Goal: Task Accomplishment & Management: Manage account settings

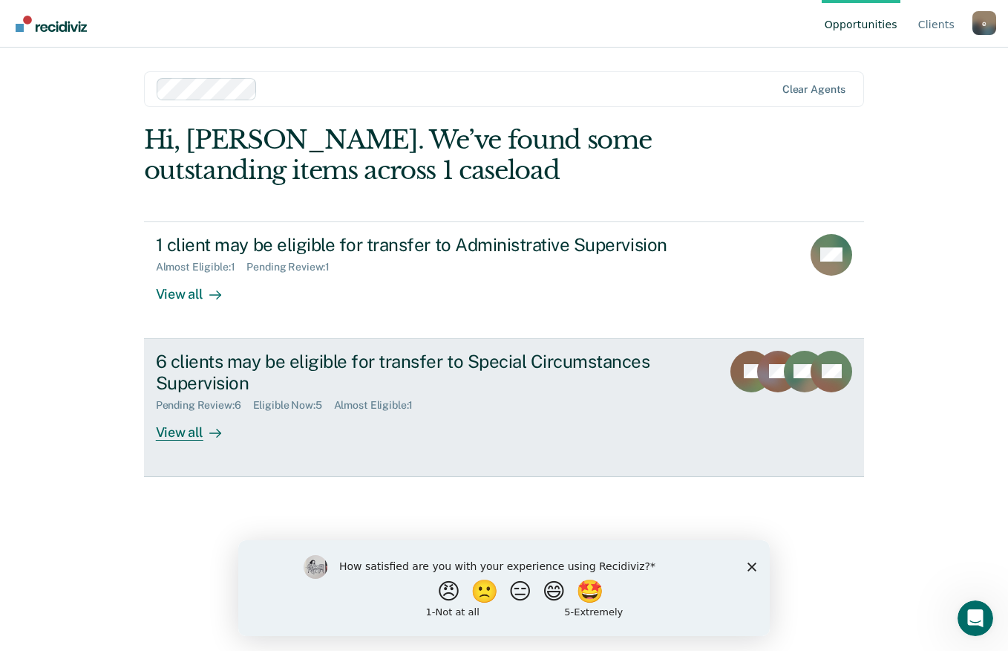
click at [325, 377] on div "6 clients may be eligible for transfer to Special Circumstances Supervision" at bounding box center [416, 372] width 521 height 43
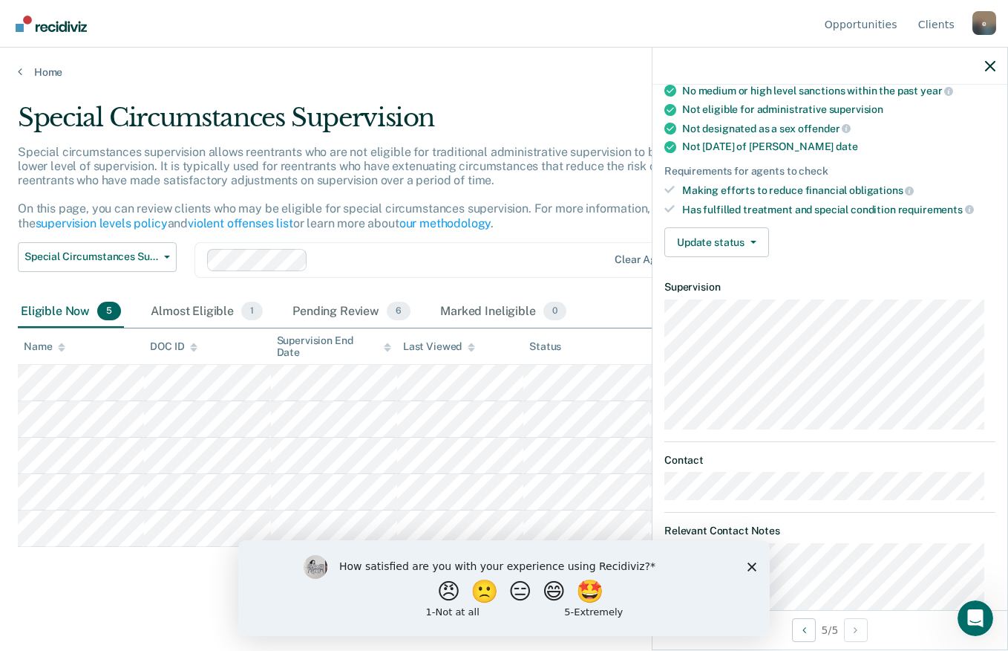
scroll to position [167, 0]
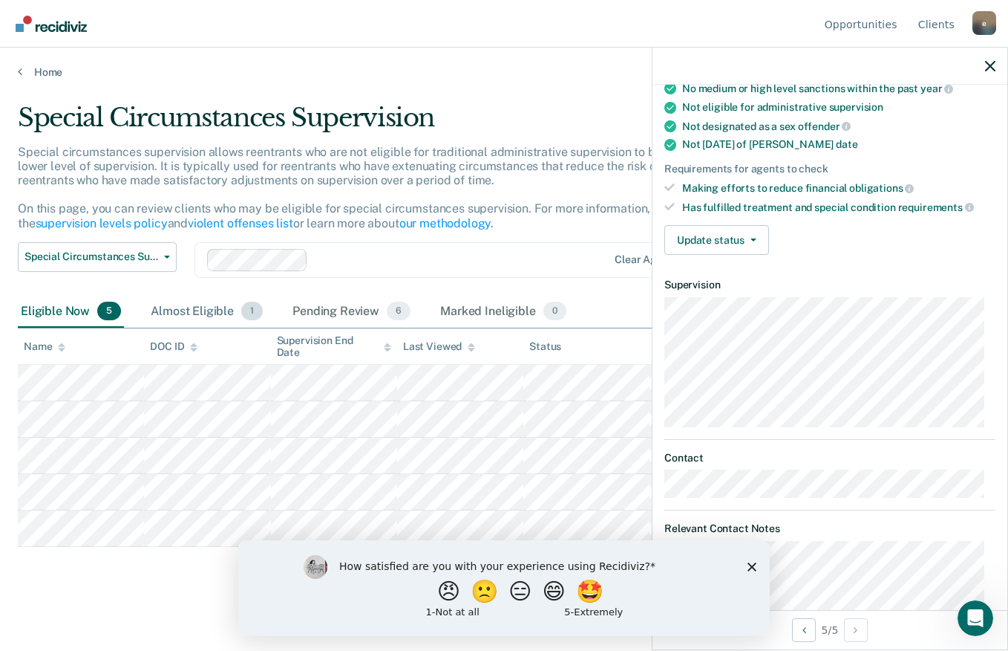
click at [207, 313] on div "Almost Eligible 1" at bounding box center [207, 312] width 118 height 33
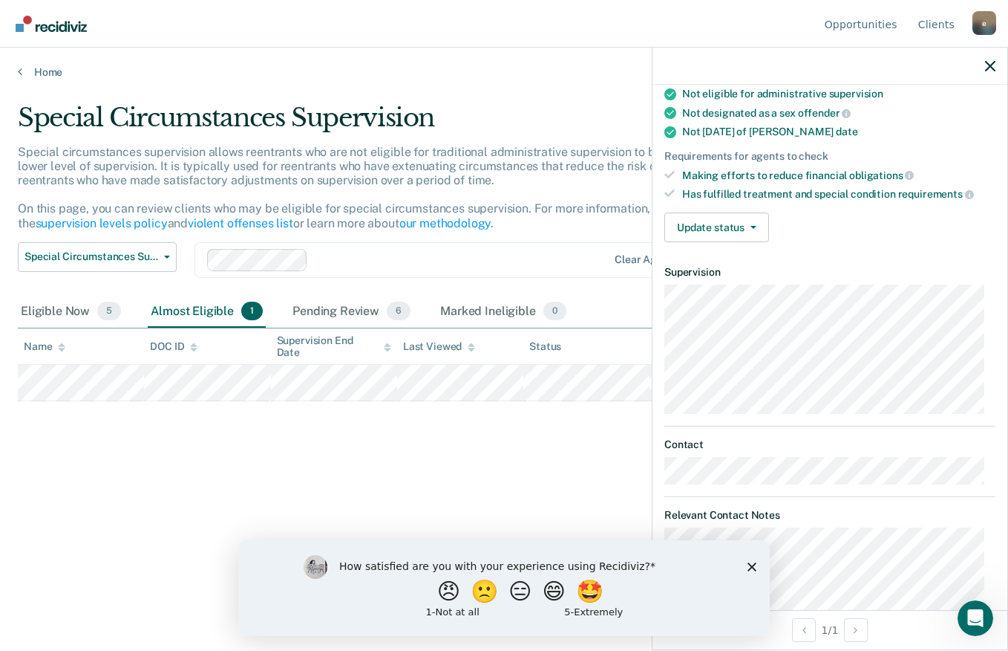
scroll to position [154, 0]
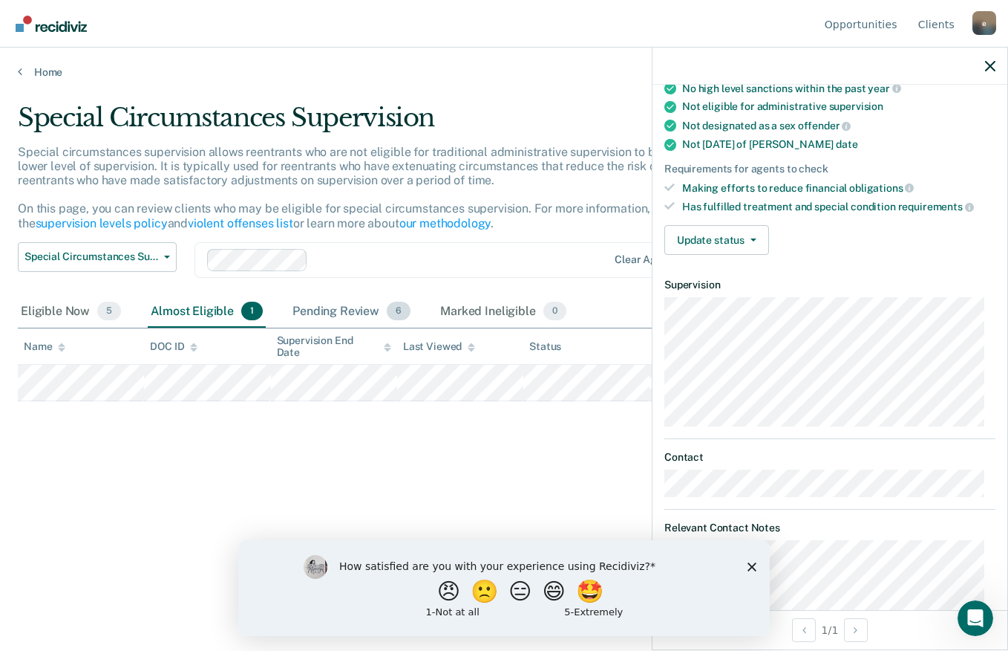
click at [344, 303] on div "Pending Review 6" at bounding box center [352, 312] width 124 height 33
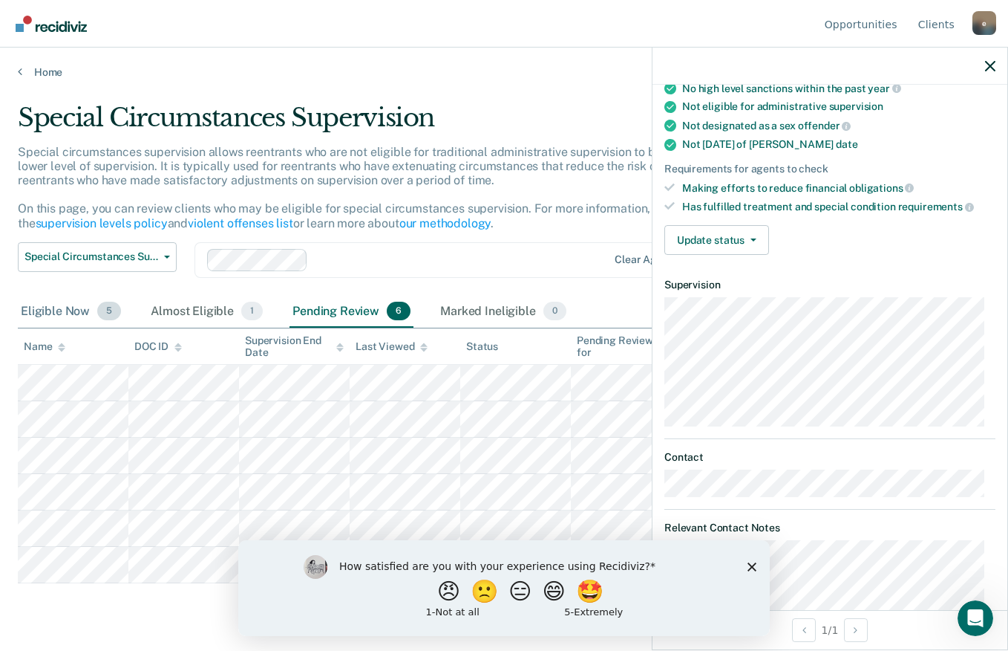
click at [72, 307] on div "Eligible Now 5" at bounding box center [71, 312] width 106 height 33
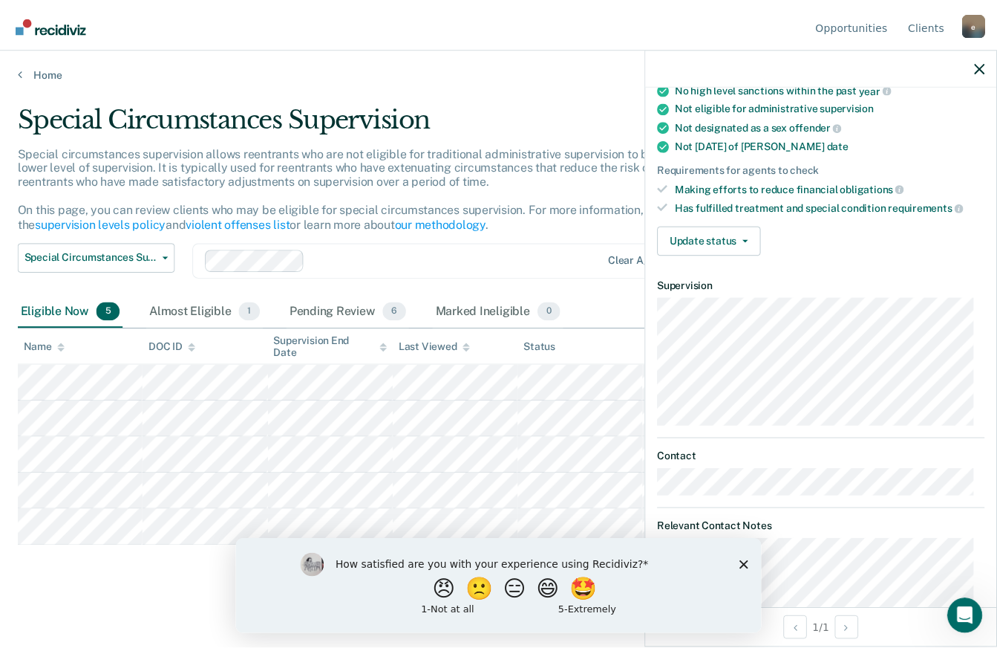
scroll to position [167, 0]
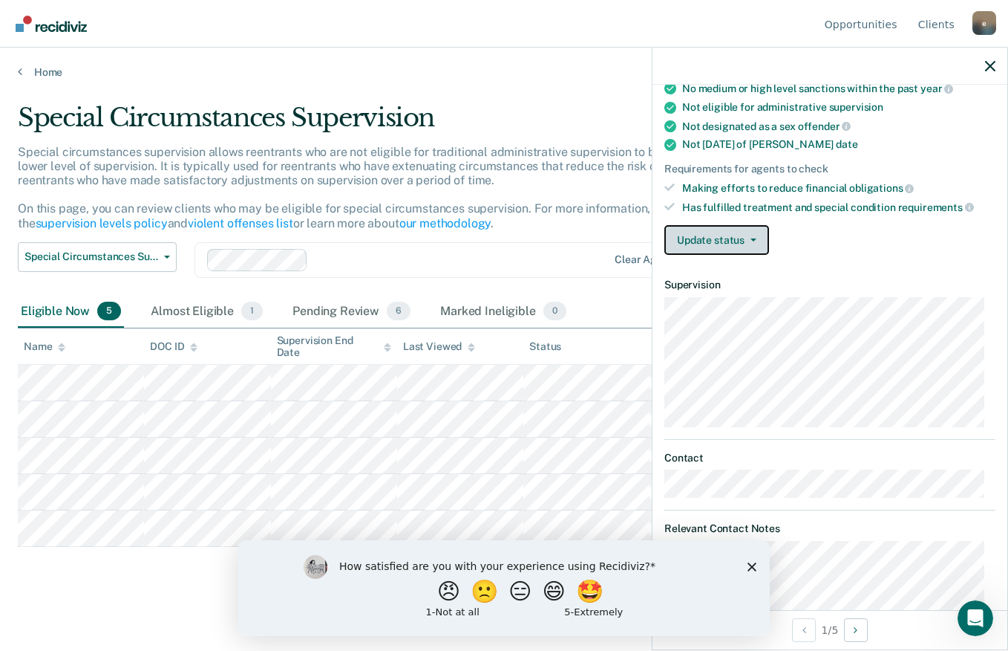
click at [729, 237] on button "Update status" at bounding box center [717, 240] width 105 height 30
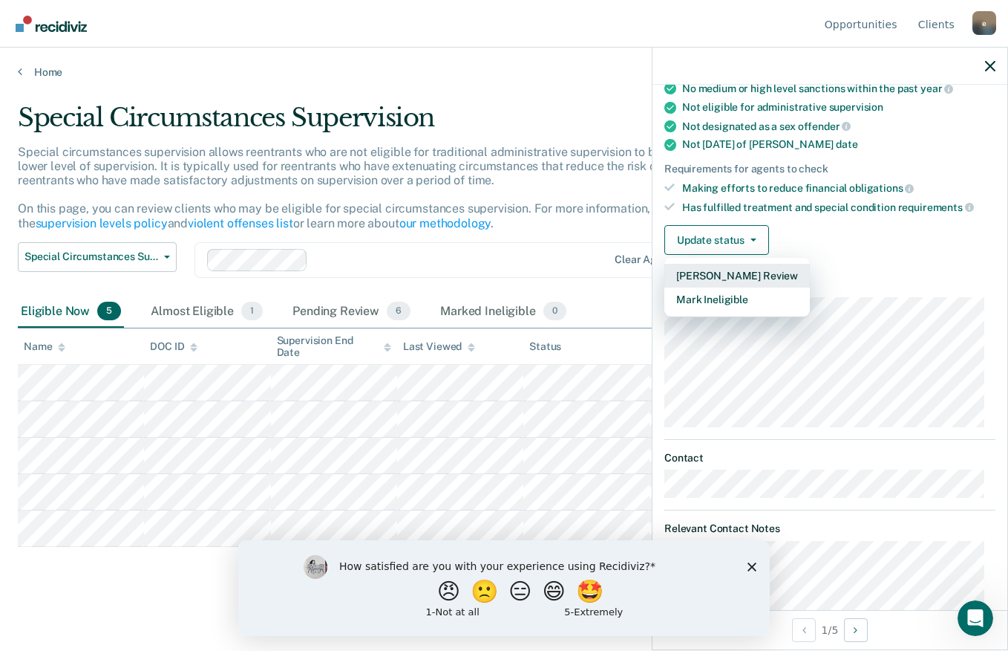
click at [772, 266] on button "[PERSON_NAME] Review" at bounding box center [738, 276] width 146 height 24
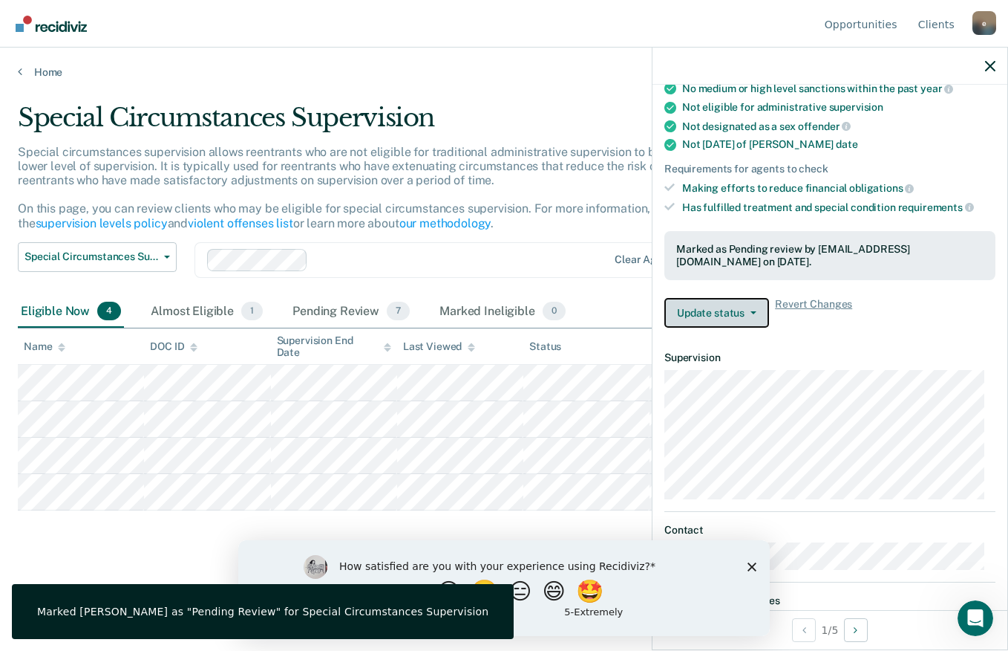
click at [705, 324] on button "Update status" at bounding box center [717, 313] width 105 height 30
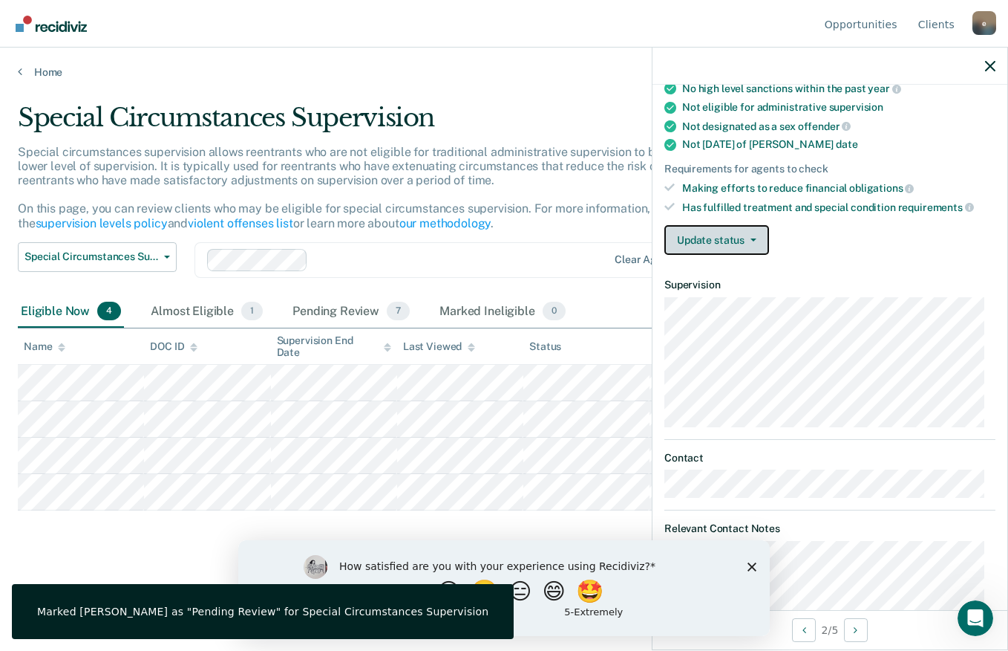
click at [757, 241] on button "Update status" at bounding box center [717, 240] width 105 height 30
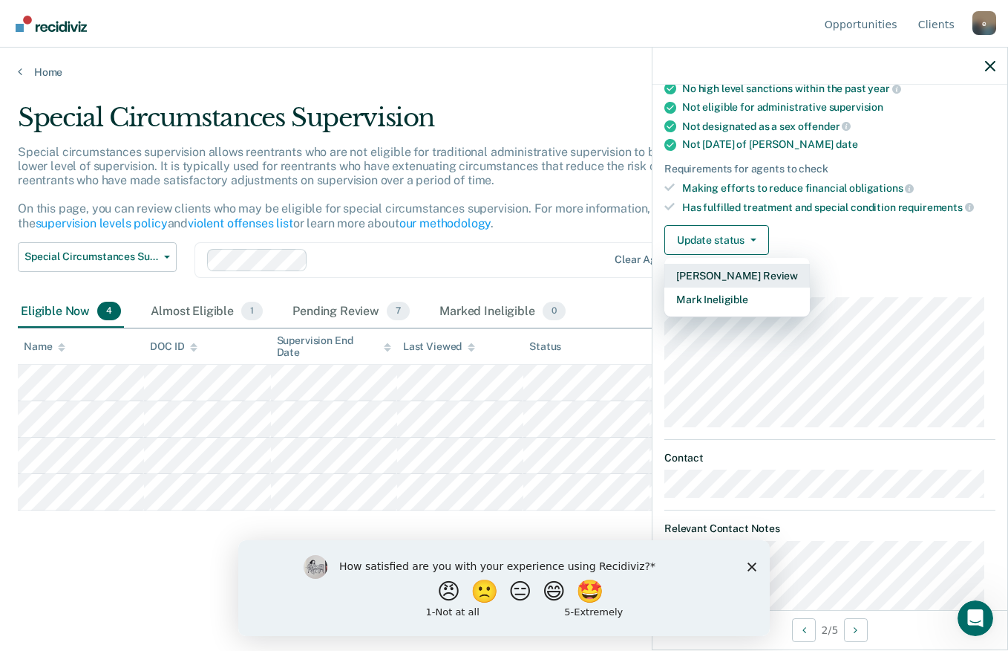
click at [743, 274] on button "[PERSON_NAME] Review" at bounding box center [738, 276] width 146 height 24
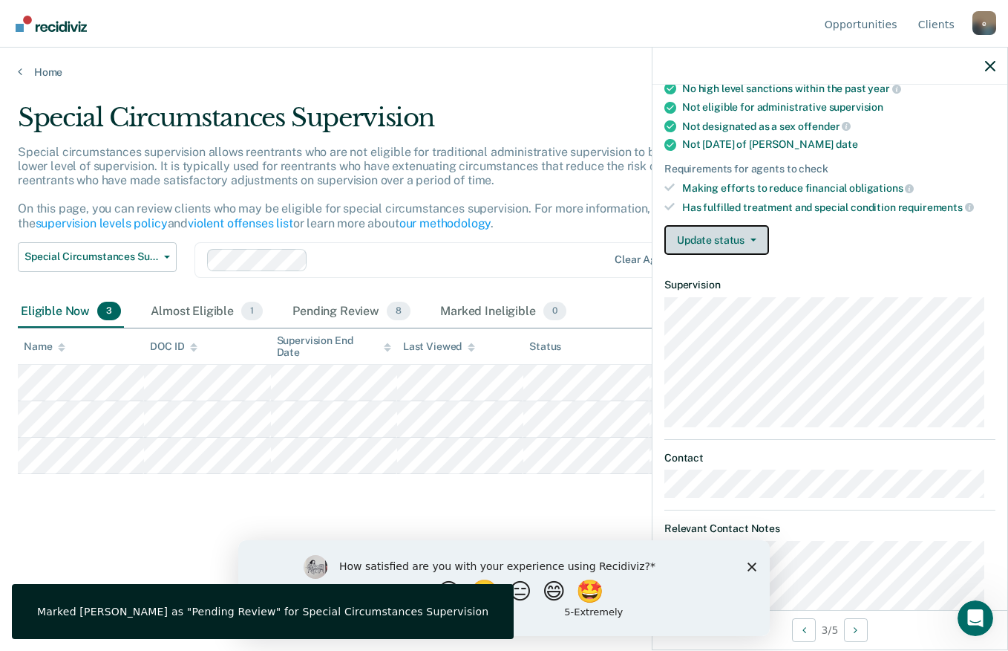
click at [754, 239] on icon "button" at bounding box center [754, 239] width 6 height 3
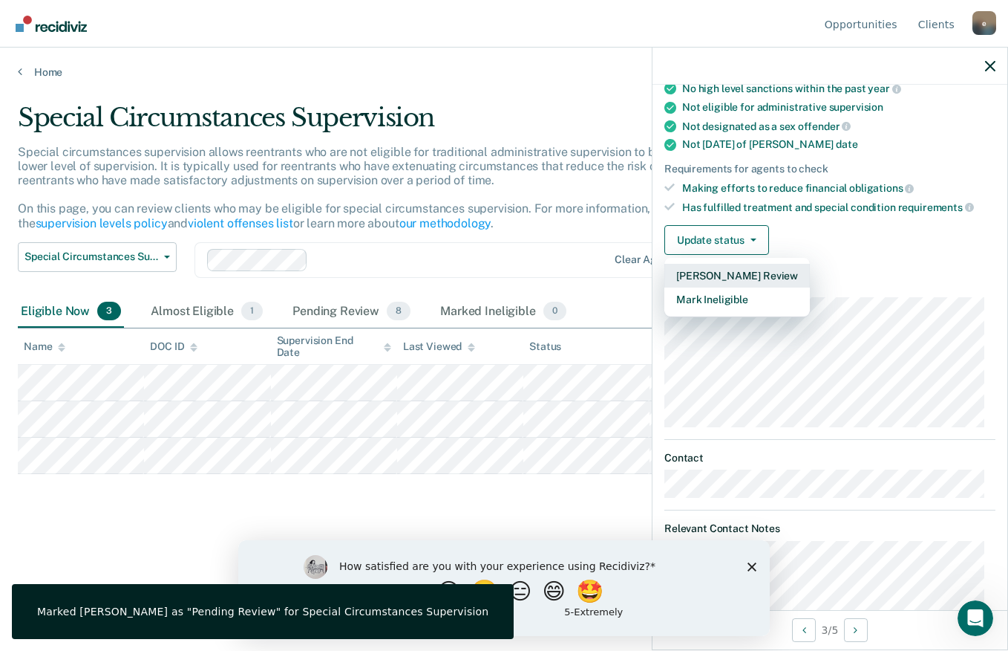
click at [740, 276] on button "[PERSON_NAME] Review" at bounding box center [738, 276] width 146 height 24
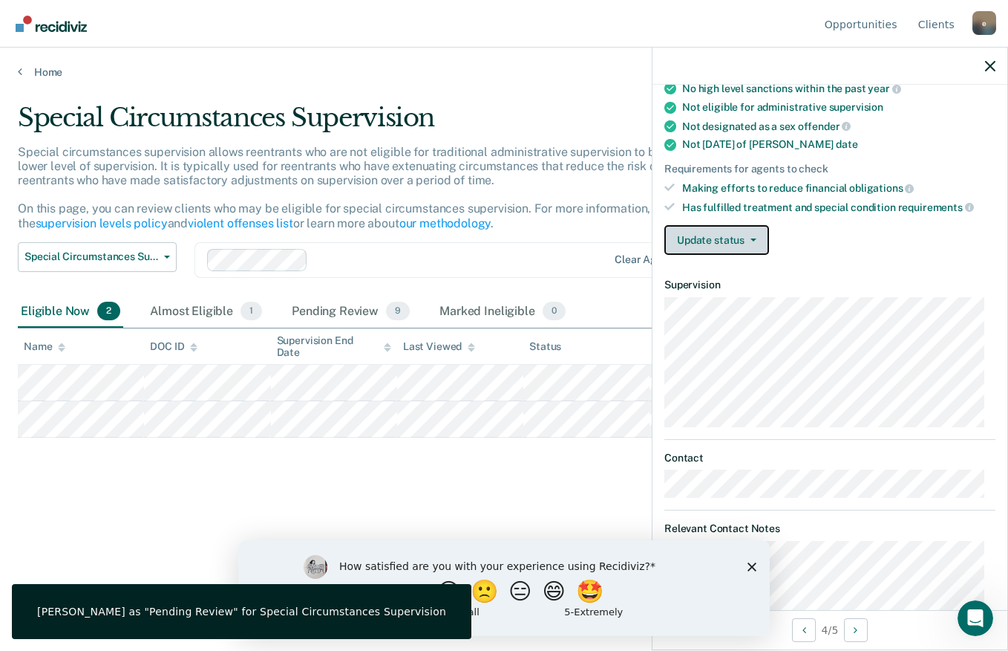
click at [741, 238] on button "Update status" at bounding box center [717, 240] width 105 height 30
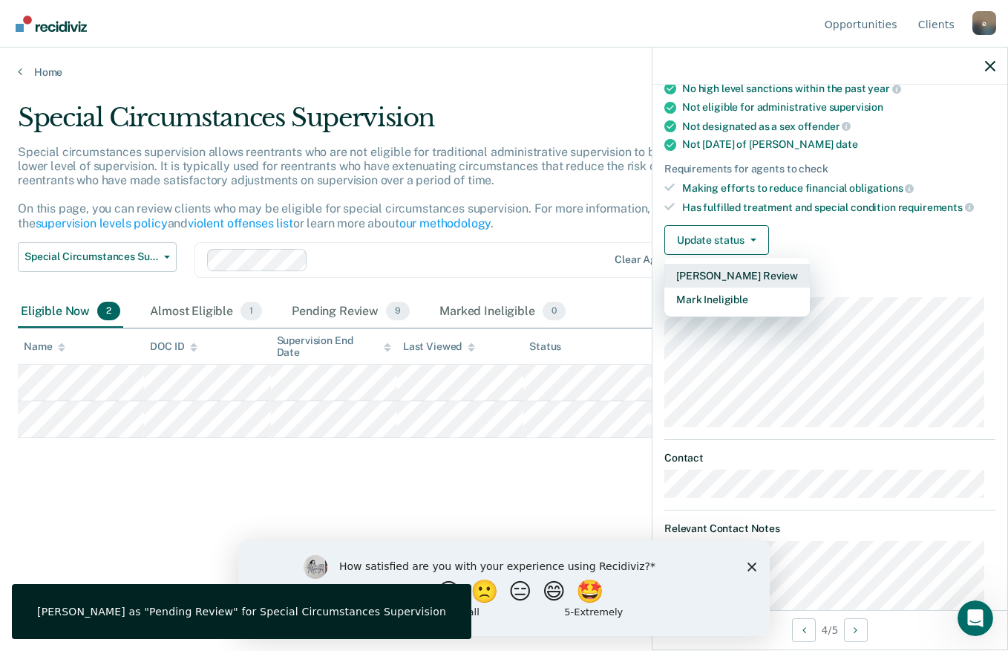
click at [730, 270] on button "[PERSON_NAME] Review" at bounding box center [738, 276] width 146 height 24
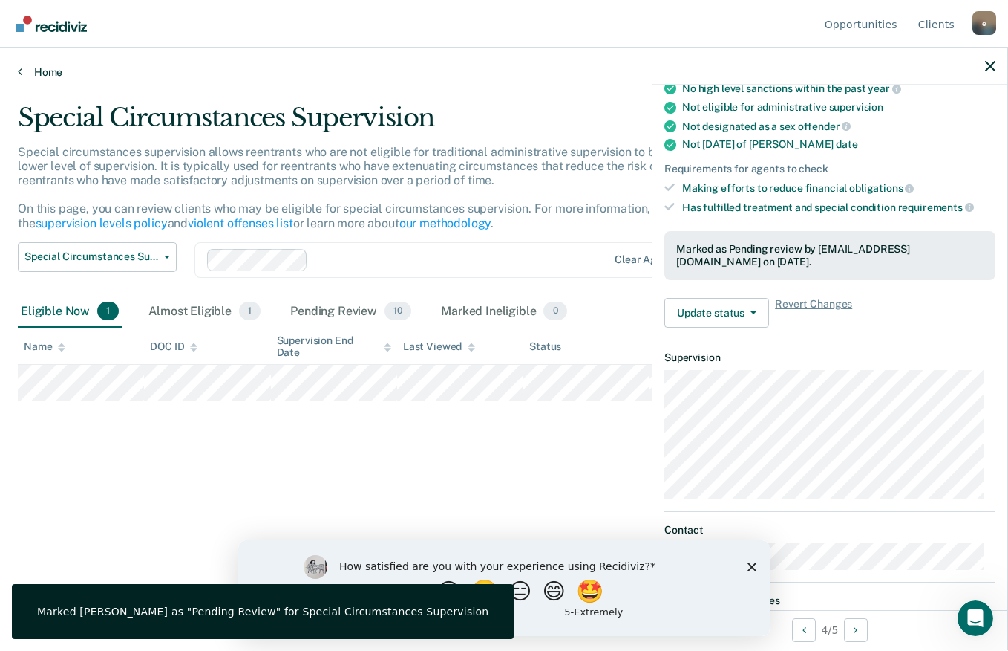
click at [23, 68] on link "Home" at bounding box center [504, 71] width 973 height 13
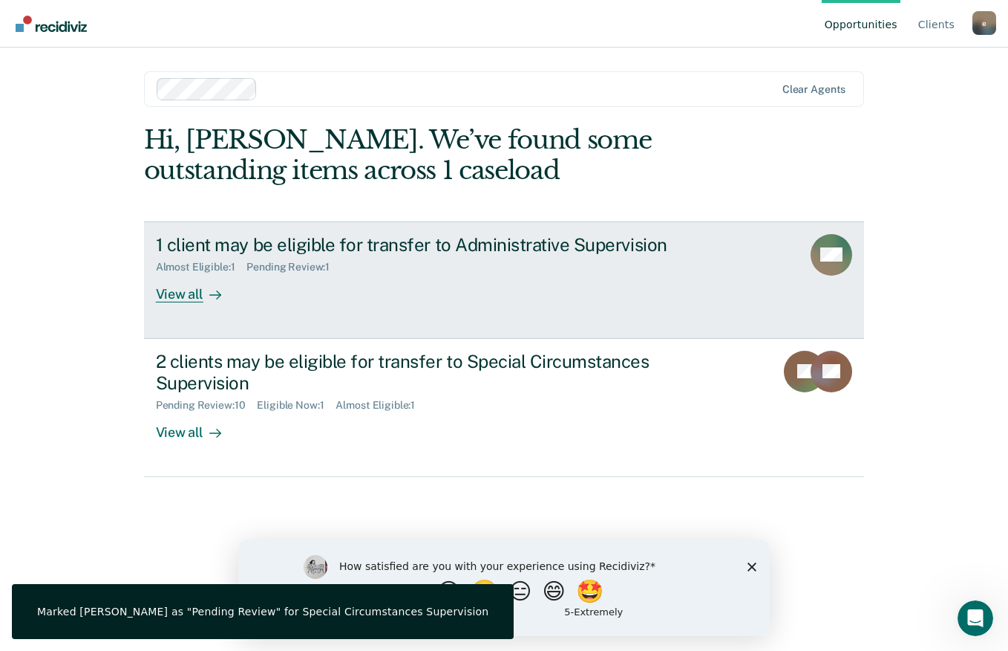
click at [574, 265] on div "Almost Eligible : 1 Pending Review : 1" at bounding box center [416, 264] width 521 height 19
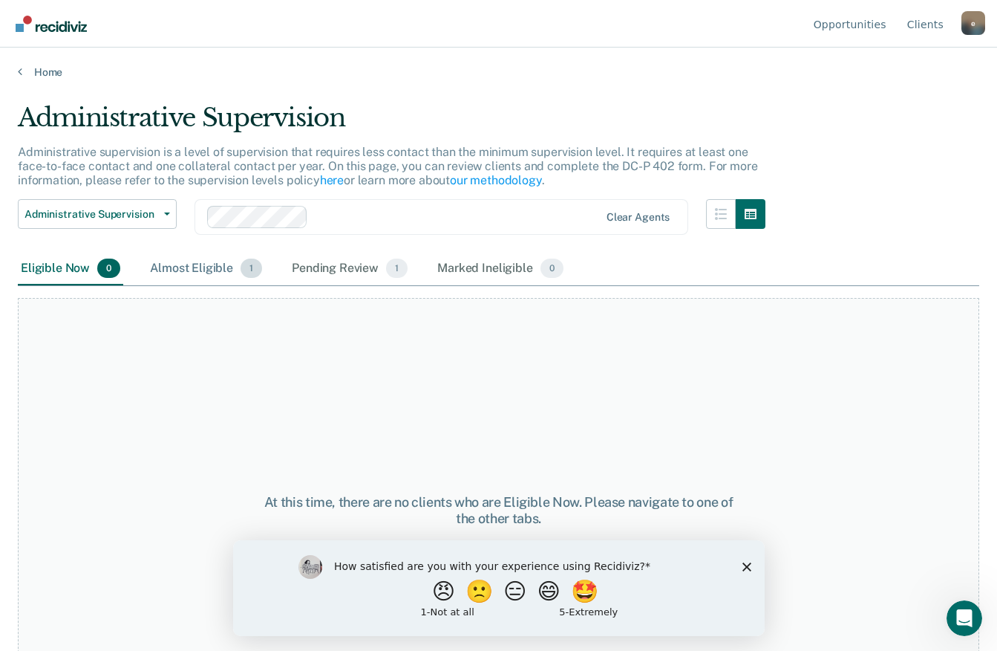
click at [195, 264] on div "Almost Eligible 1" at bounding box center [206, 268] width 118 height 33
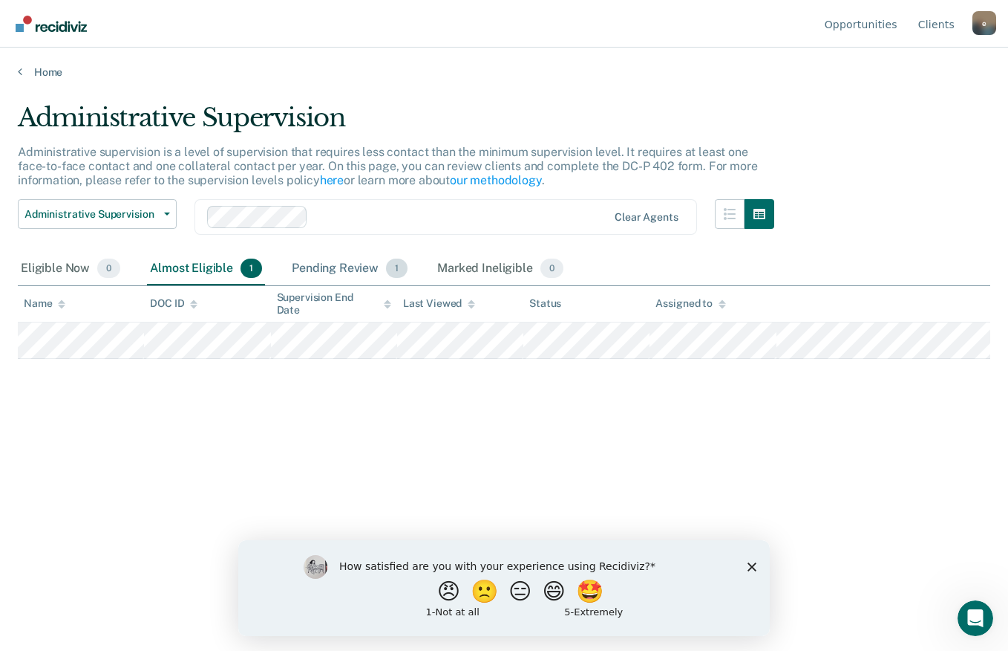
click at [359, 267] on div "Pending Review 1" at bounding box center [350, 268] width 122 height 33
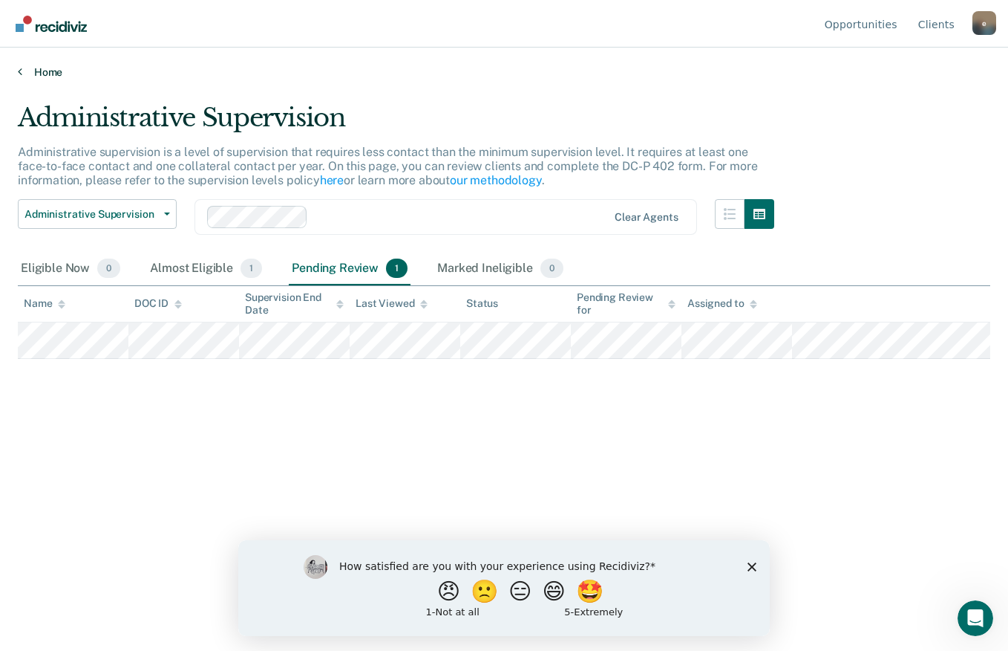
click at [25, 71] on link "Home" at bounding box center [504, 71] width 973 height 13
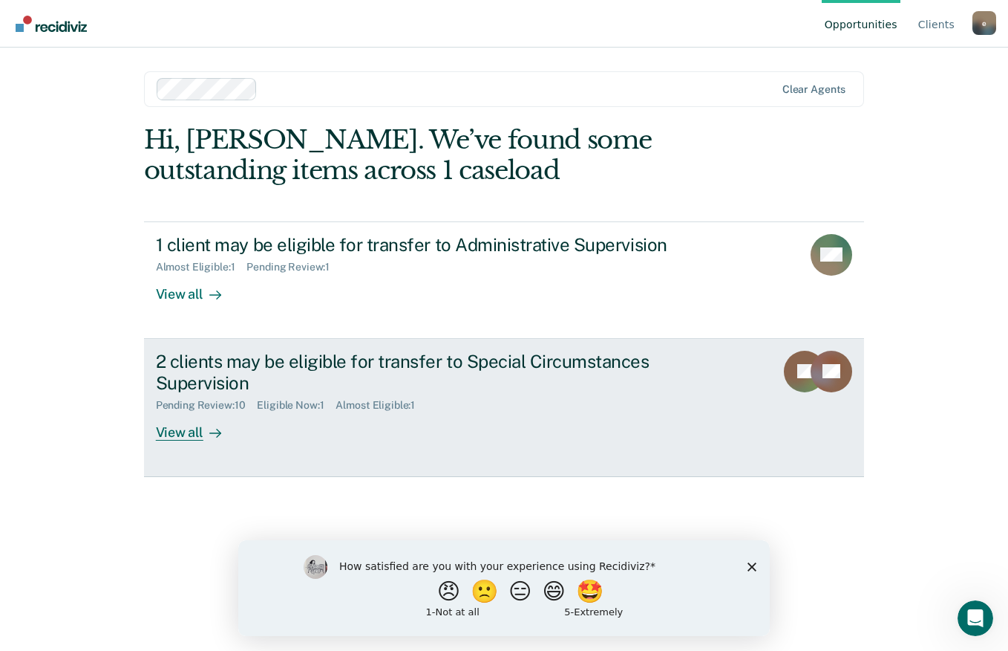
click at [281, 353] on div "2 clients may be eligible for transfer to Special Circumstances Supervision" at bounding box center [416, 372] width 521 height 43
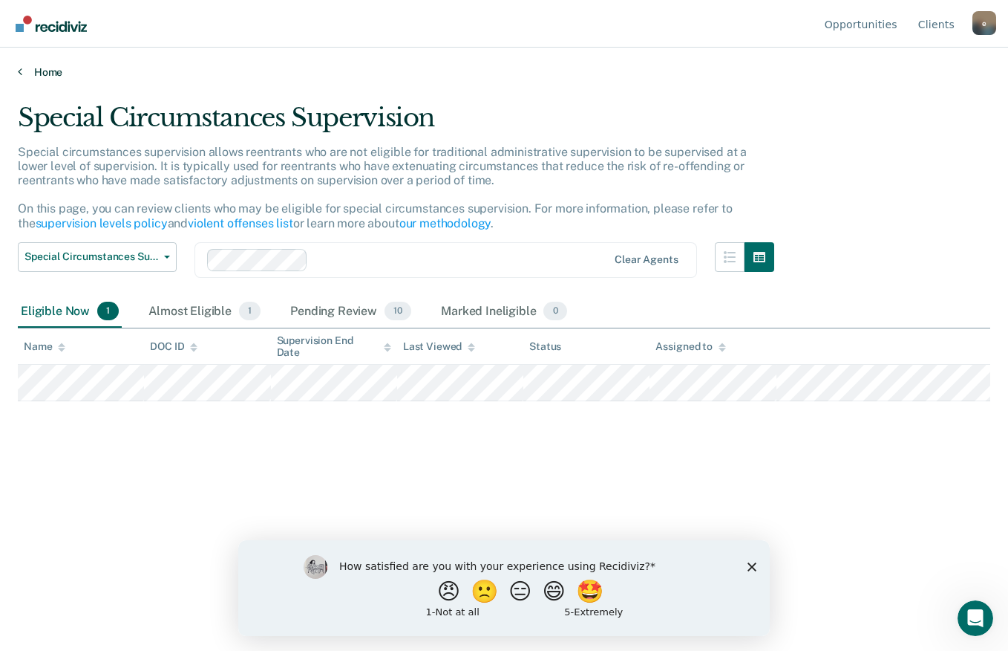
click at [24, 71] on link "Home" at bounding box center [504, 71] width 973 height 13
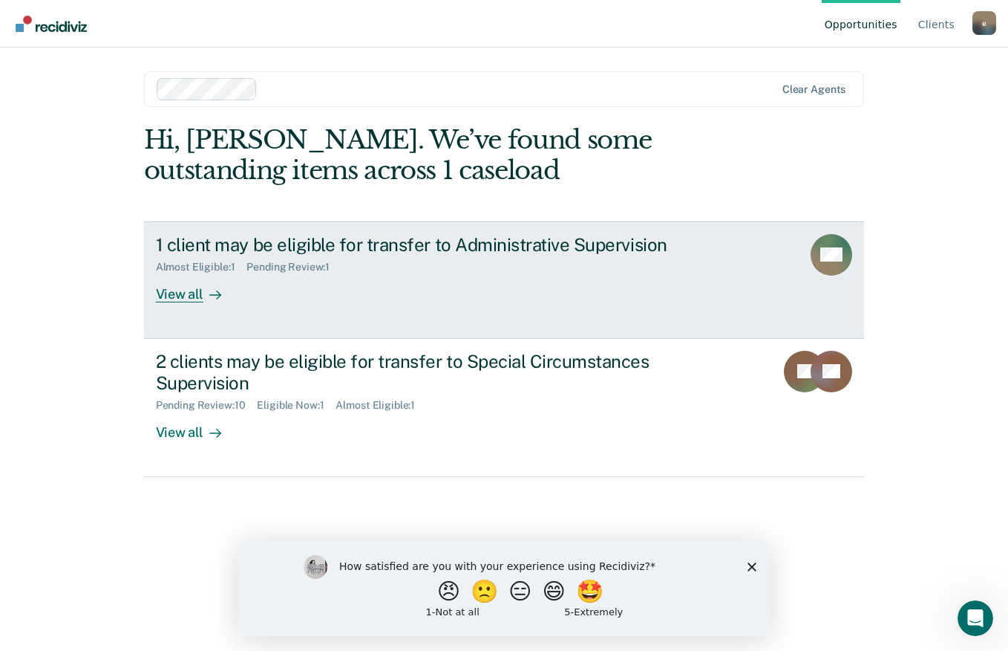
click at [262, 299] on div "1 client may be eligible for transfer to Administrative Supervision Almost Elig…" at bounding box center [434, 268] width 557 height 68
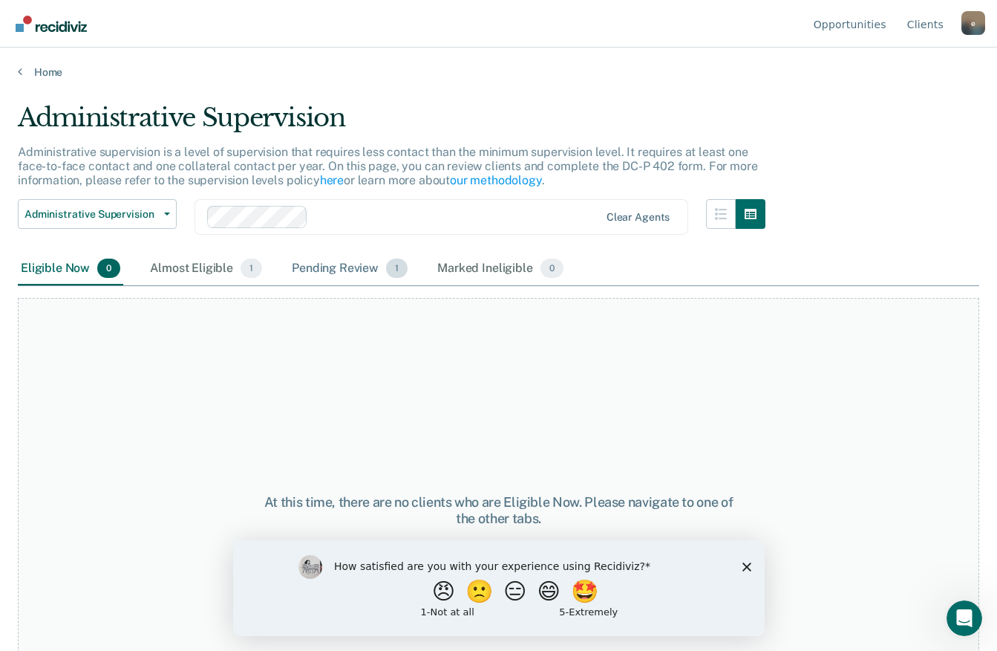
click at [367, 270] on div "Pending Review 1" at bounding box center [350, 268] width 122 height 33
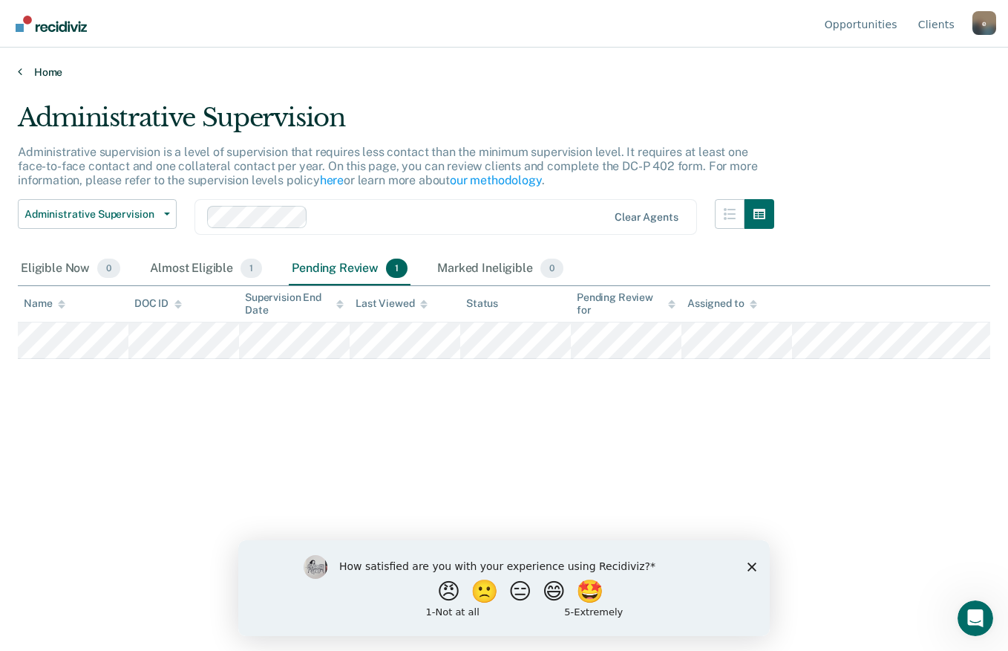
click at [19, 71] on icon at bounding box center [20, 71] width 4 height 12
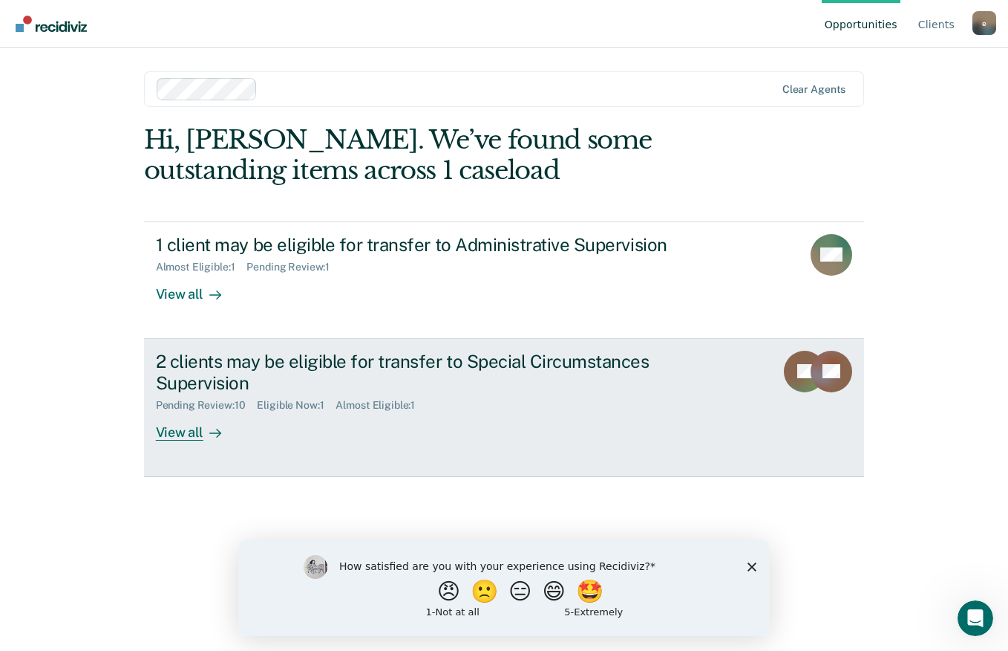
click at [346, 387] on div "2 clients may be eligible for transfer to Special Circumstances Supervision" at bounding box center [416, 372] width 521 height 43
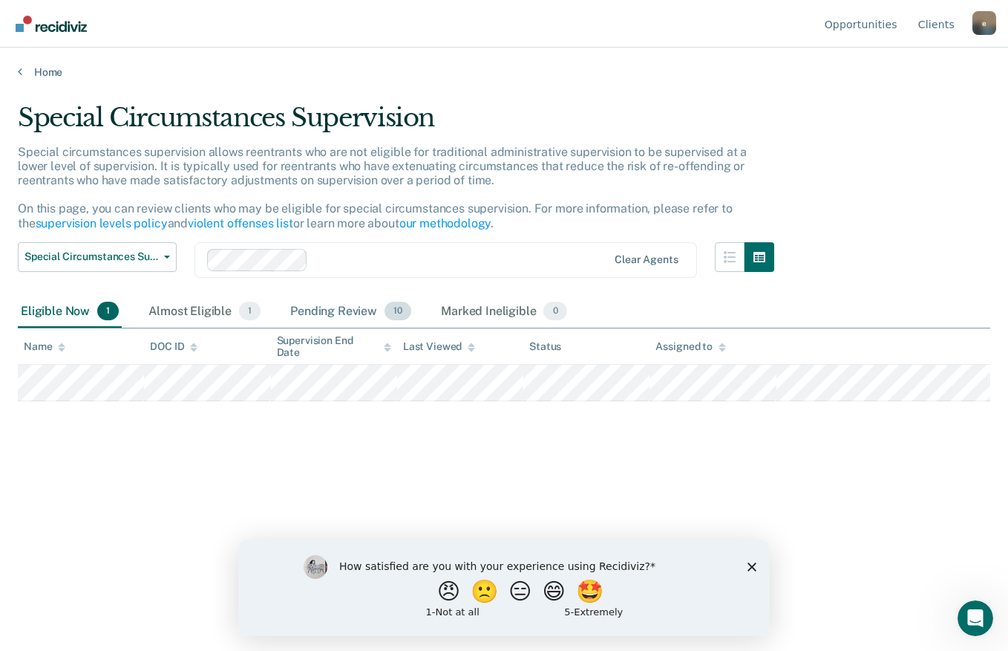
click at [366, 313] on div "Pending Review 10" at bounding box center [350, 312] width 127 height 33
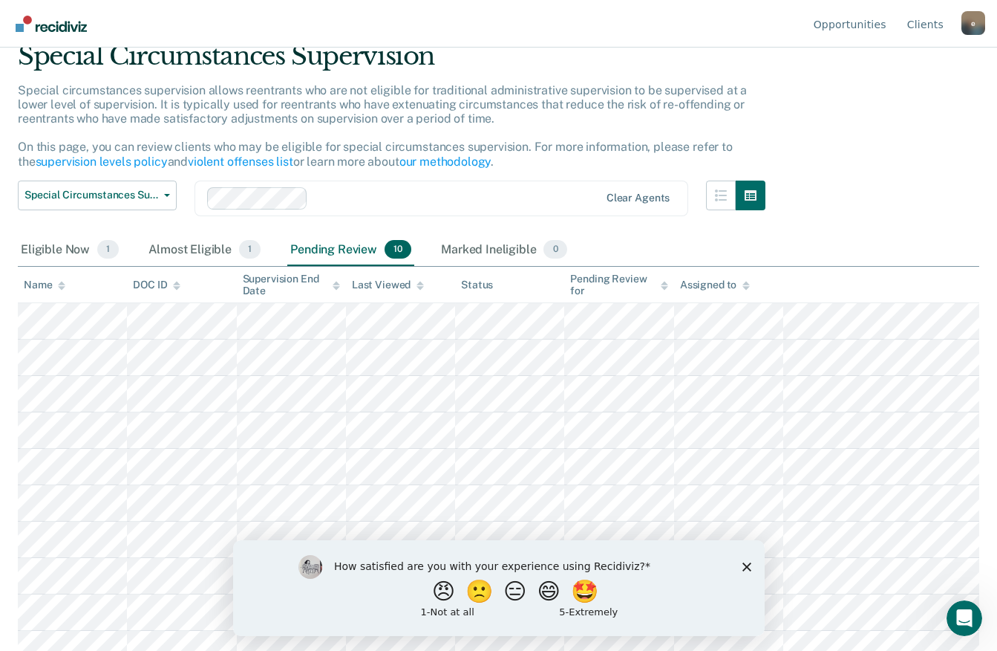
scroll to position [78, 0]
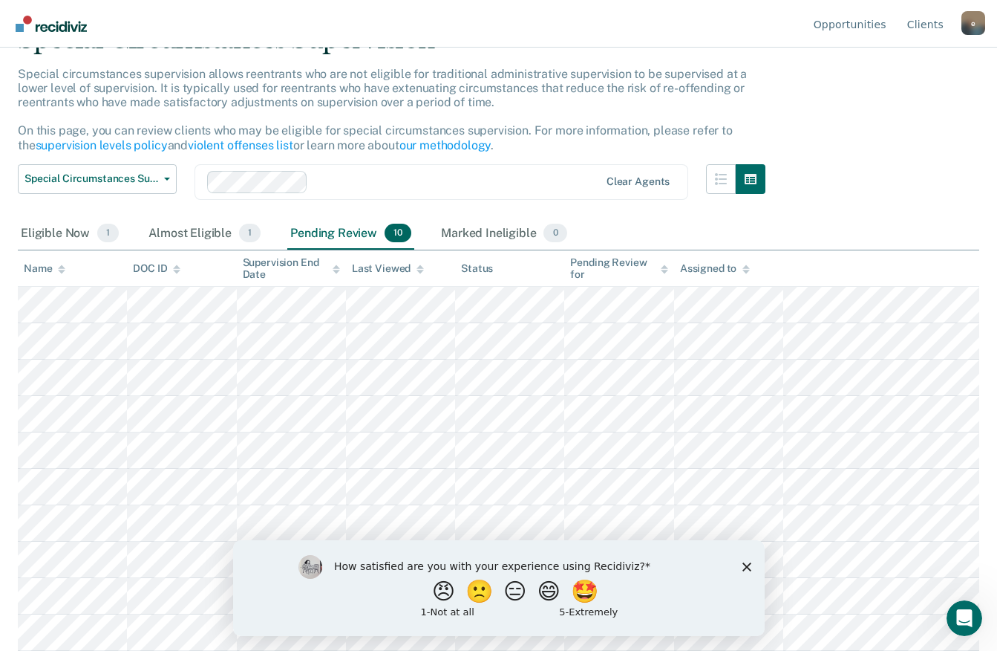
click at [752, 568] on div "How satisfied are you with your experience using Recidiviz? 😠 🙁 😑 😄 🤩 1 - Not a…" at bounding box center [498, 587] width 532 height 96
click at [746, 561] on icon "Close survey" at bounding box center [746, 565] width 9 height 9
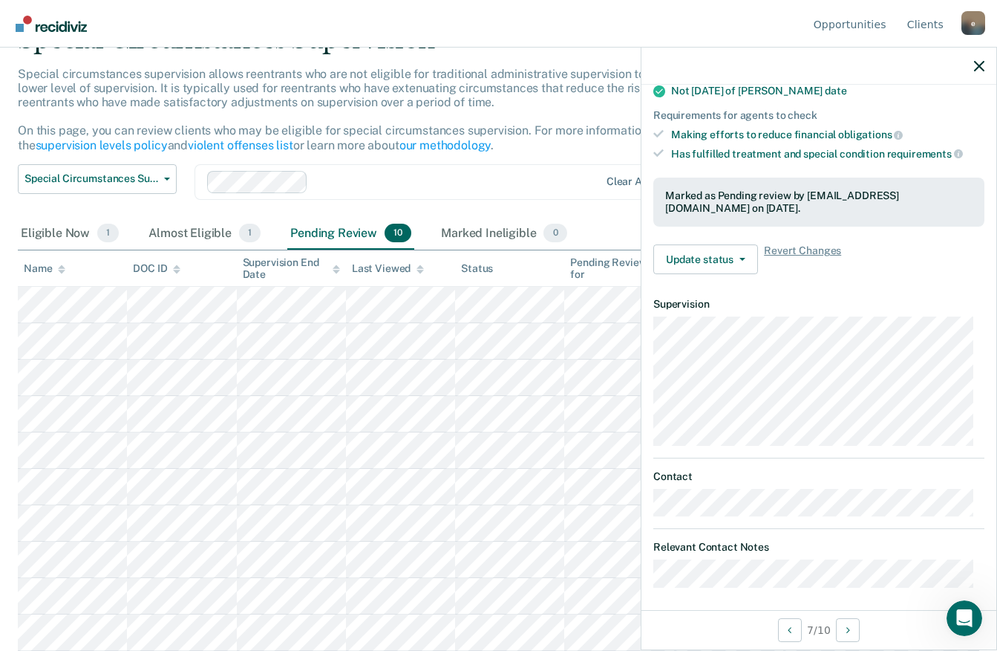
scroll to position [226, 0]
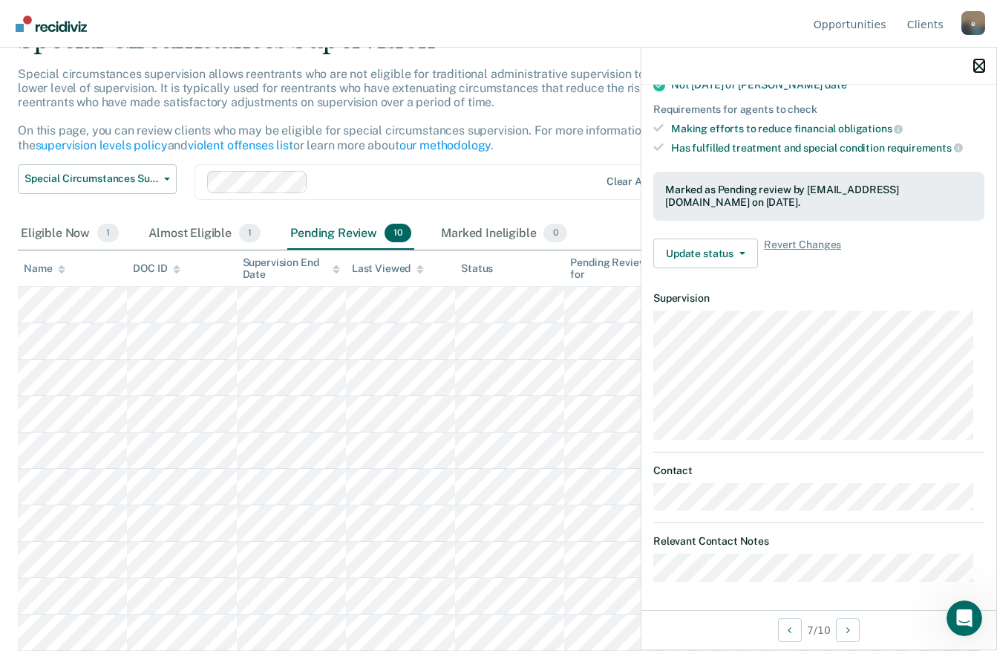
click at [982, 70] on icon "button" at bounding box center [979, 66] width 10 height 10
